Goal: Task Accomplishment & Management: Use online tool/utility

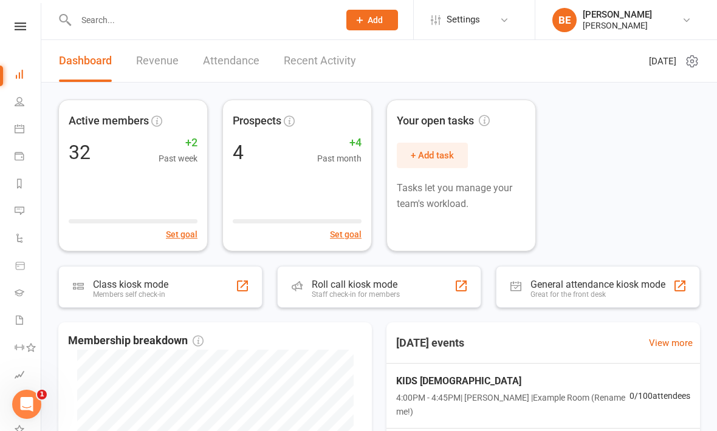
click at [23, 25] on icon at bounding box center [21, 26] width 12 height 8
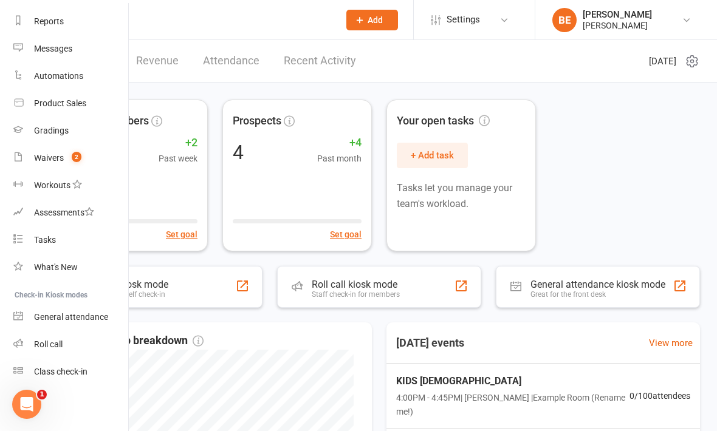
scroll to position [153, 1]
click at [73, 374] on div "Class check-in" at bounding box center [60, 372] width 53 height 10
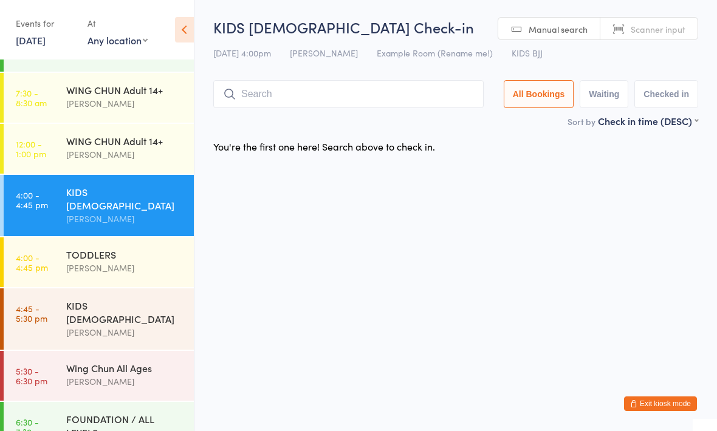
scroll to position [51, 0]
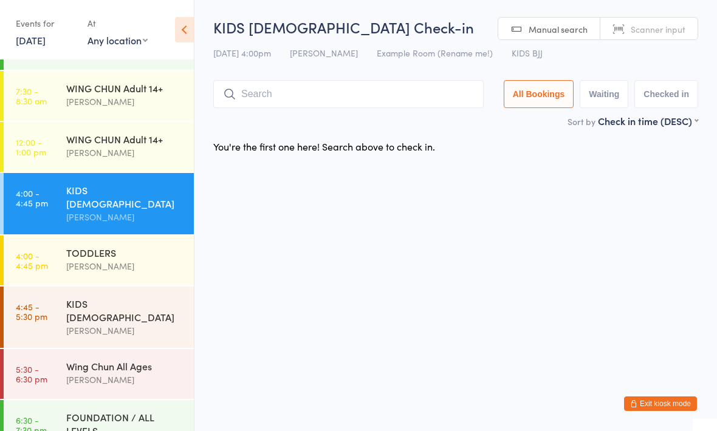
click at [69, 297] on div "KIDS [DEMOGRAPHIC_DATA]" at bounding box center [124, 310] width 117 height 27
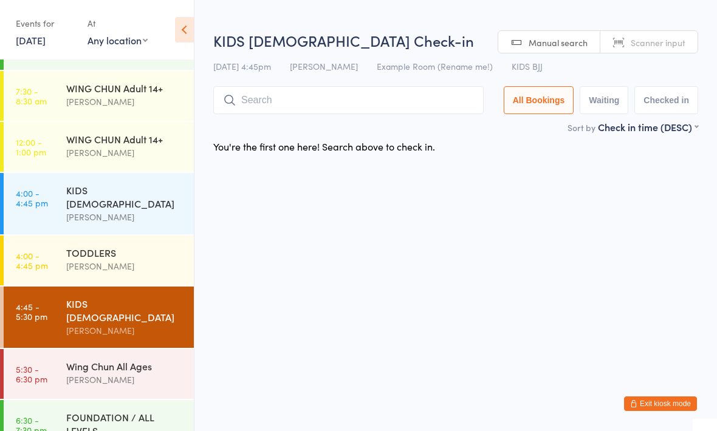
click at [448, 114] on input "search" at bounding box center [348, 100] width 270 height 28
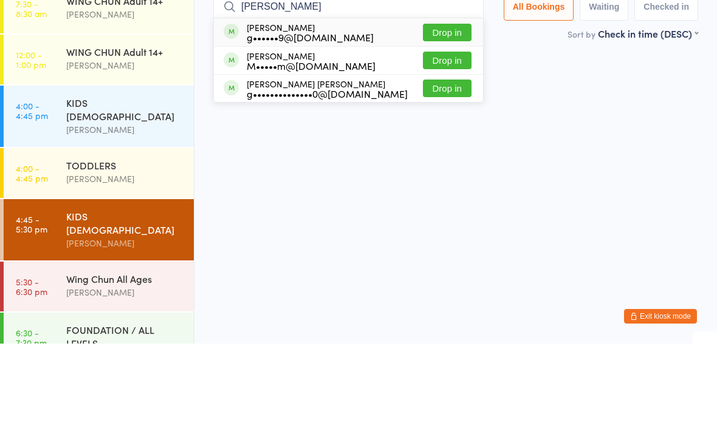
type input "[PERSON_NAME]"
click at [448, 111] on button "Drop in" at bounding box center [447, 120] width 49 height 18
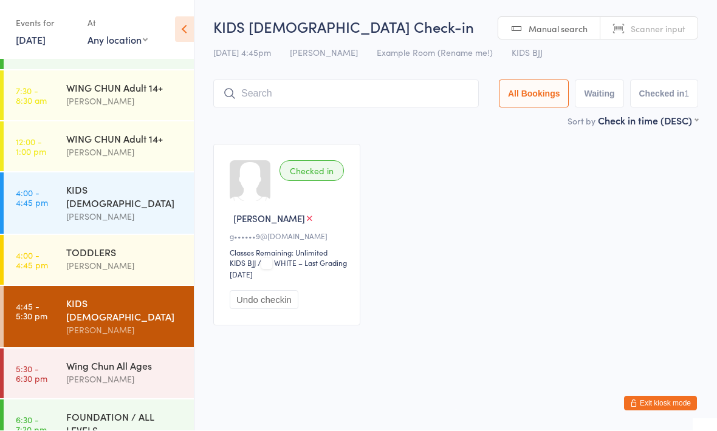
click at [276, 85] on input "search" at bounding box center [345, 94] width 265 height 28
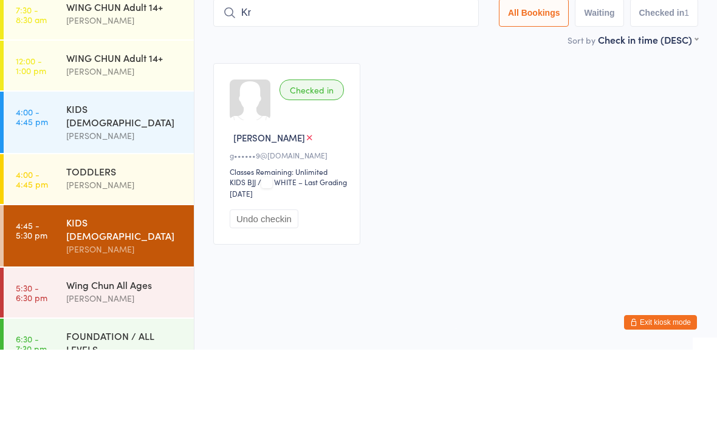
type input "K"
